Goal: Transaction & Acquisition: Book appointment/travel/reservation

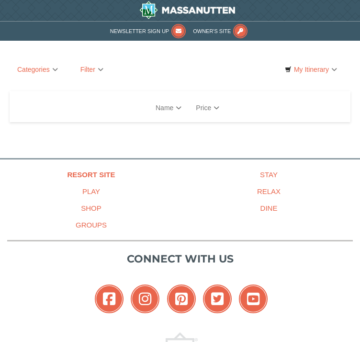
select select "9"
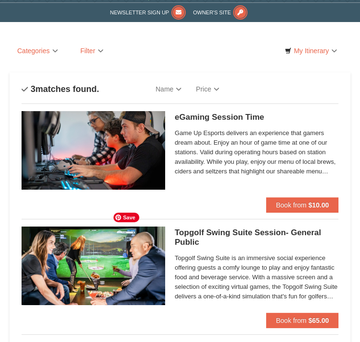
scroll to position [0, 44]
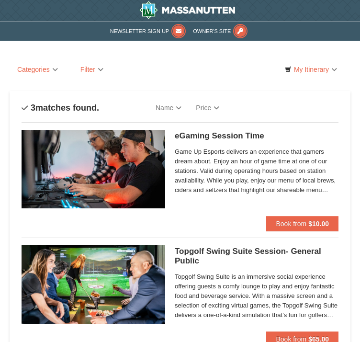
click at [238, 131] on h5 "eGaming Session Time Perfect Break" at bounding box center [257, 136] width 164 height 10
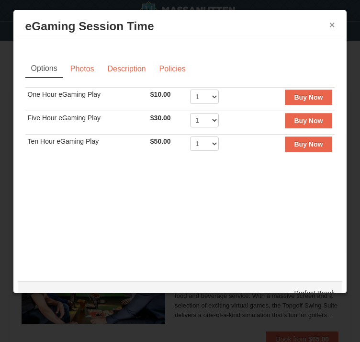
click at [330, 23] on button "×" at bounding box center [333, 25] width 6 height 10
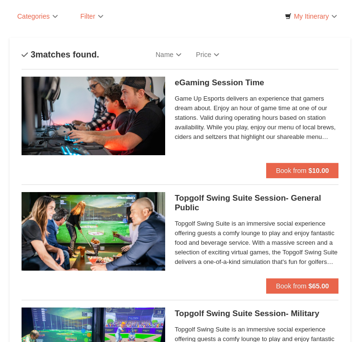
scroll to position [54, 44]
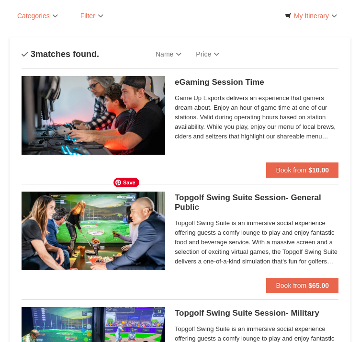
click at [164, 213] on img at bounding box center [94, 231] width 144 height 79
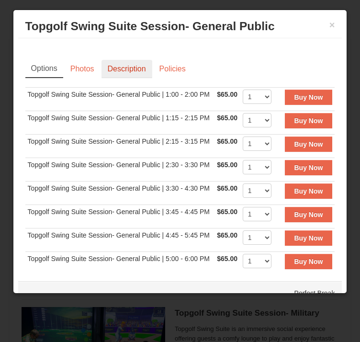
click at [152, 68] on link "Description" at bounding box center [127, 69] width 51 height 18
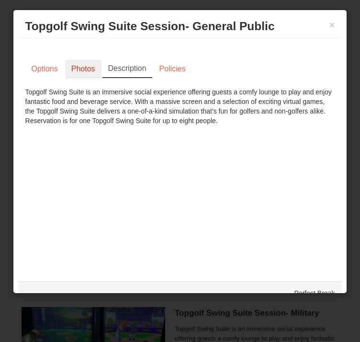
click at [102, 65] on link "Photos" at bounding box center [83, 69] width 36 height 18
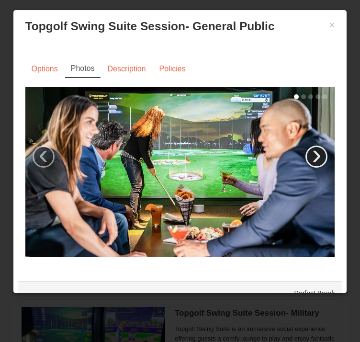
click at [306, 146] on link "›" at bounding box center [317, 157] width 22 height 22
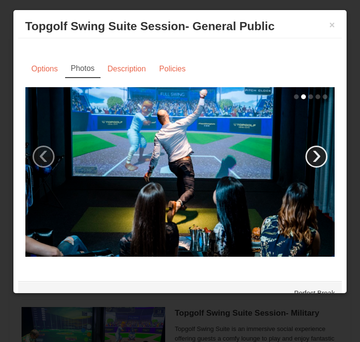
click at [306, 146] on link "›" at bounding box center [317, 157] width 22 height 22
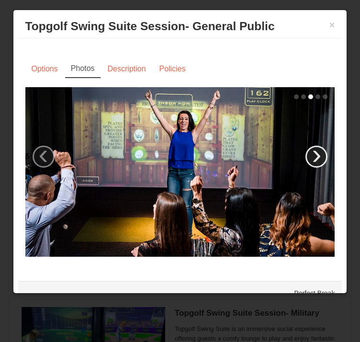
click at [306, 146] on link "›" at bounding box center [317, 157] width 22 height 22
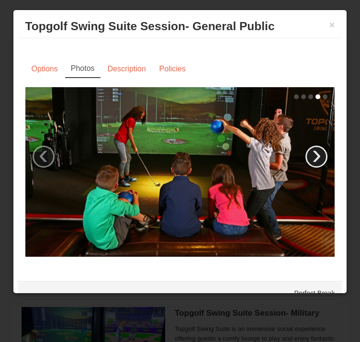
click at [306, 146] on link "›" at bounding box center [317, 157] width 22 height 22
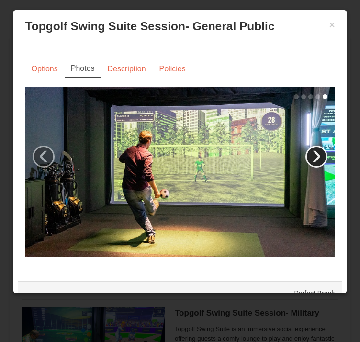
click at [306, 146] on link "›" at bounding box center [317, 157] width 22 height 22
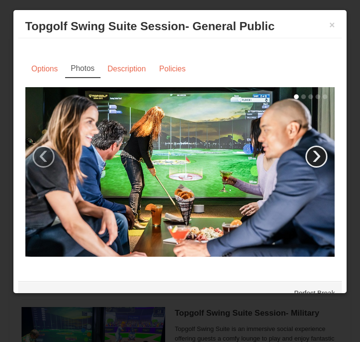
click at [306, 146] on link "›" at bounding box center [317, 157] width 22 height 22
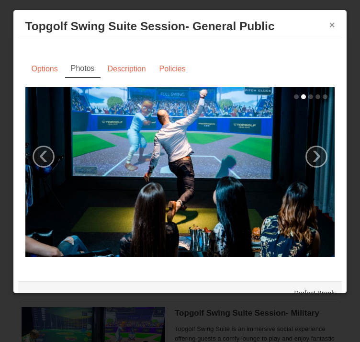
click at [330, 23] on button "×" at bounding box center [333, 25] width 6 height 10
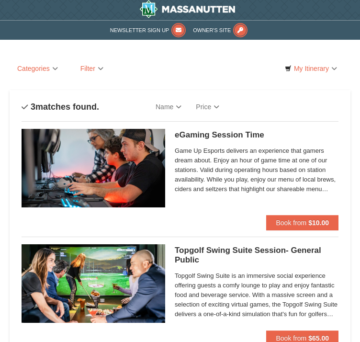
scroll to position [0, 0]
